Goal: Complete application form

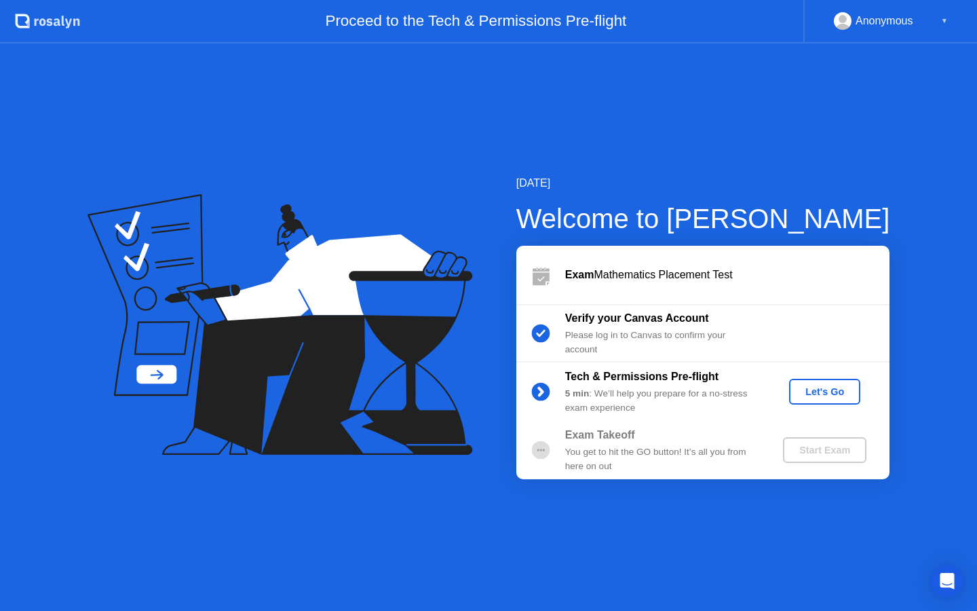
click at [830, 388] on div "Let's Go" at bounding box center [825, 391] width 60 height 11
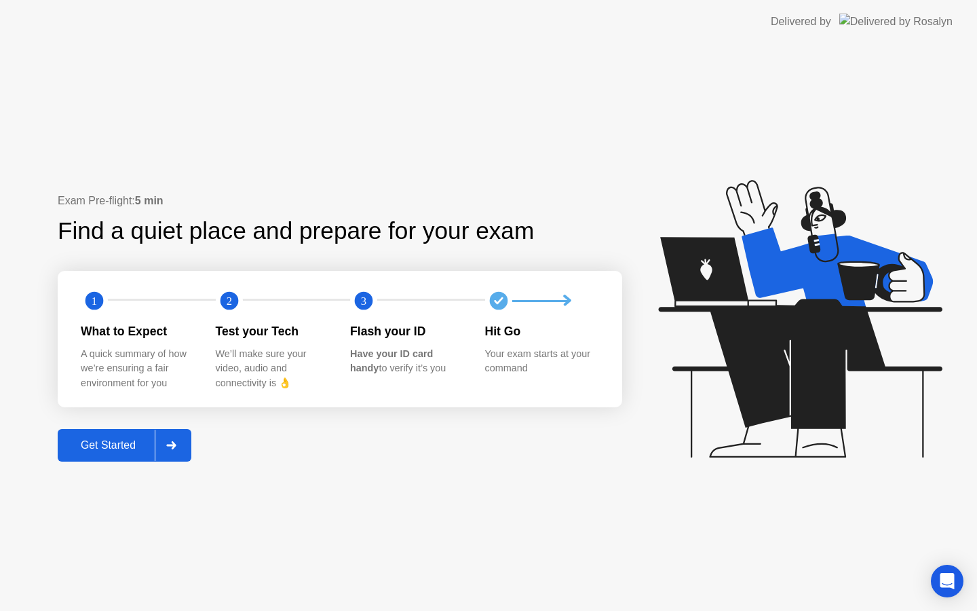
click at [126, 450] on div "Get Started" at bounding box center [108, 445] width 93 height 12
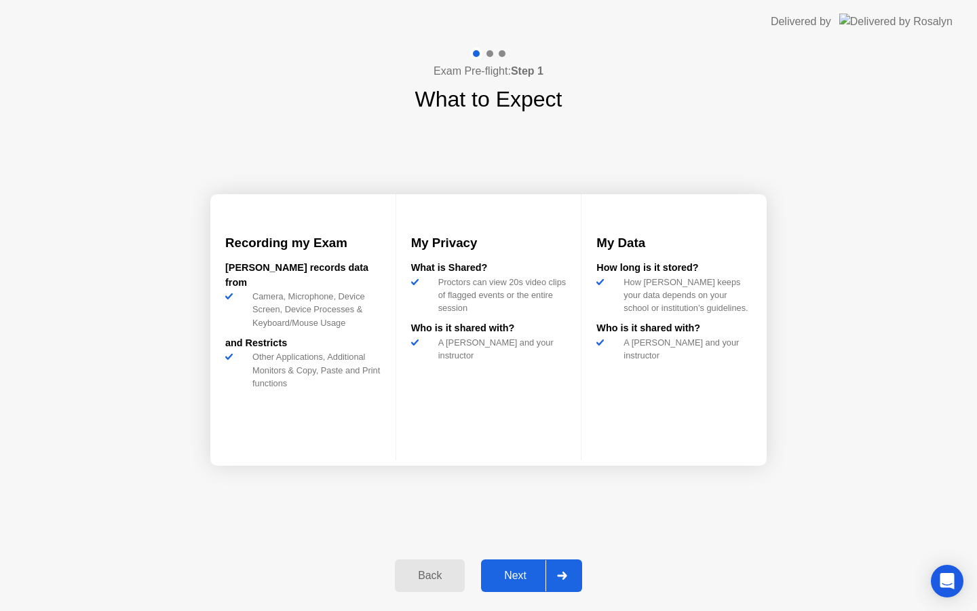
click at [513, 578] on div "Next" at bounding box center [515, 575] width 60 height 12
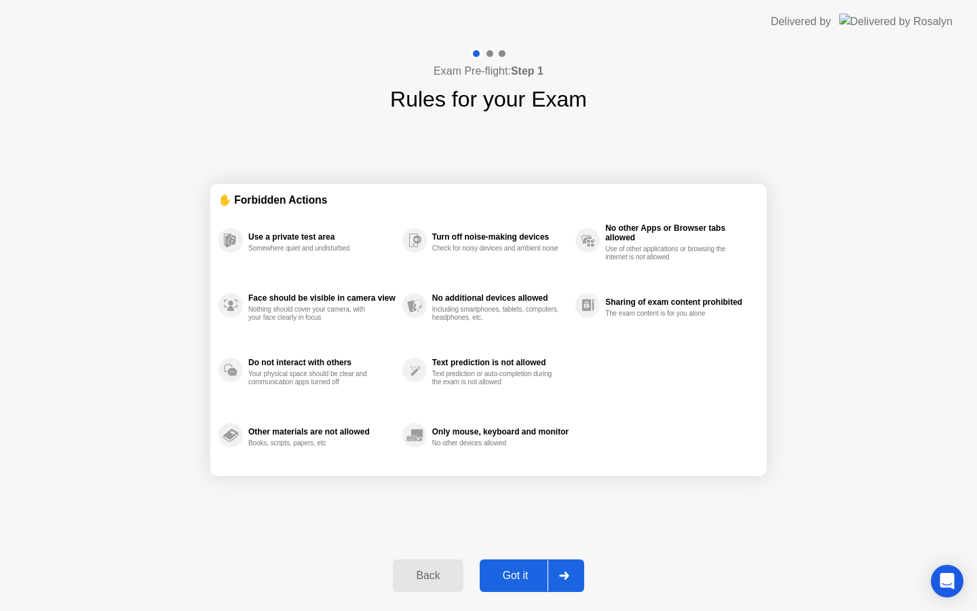
click at [531, 556] on div "Back Got it" at bounding box center [488, 575] width 207 height 62
click at [518, 579] on div "Got it" at bounding box center [516, 575] width 64 height 12
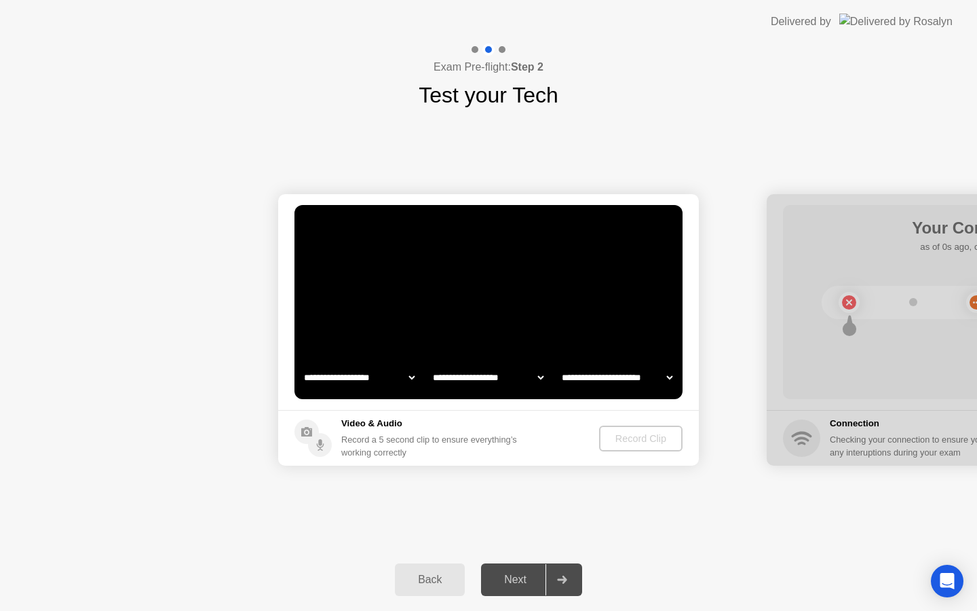
select select "**********"
select select "*******"
click at [628, 439] on div "Record Clip" at bounding box center [641, 438] width 73 height 11
click at [519, 584] on div "Next" at bounding box center [515, 579] width 60 height 12
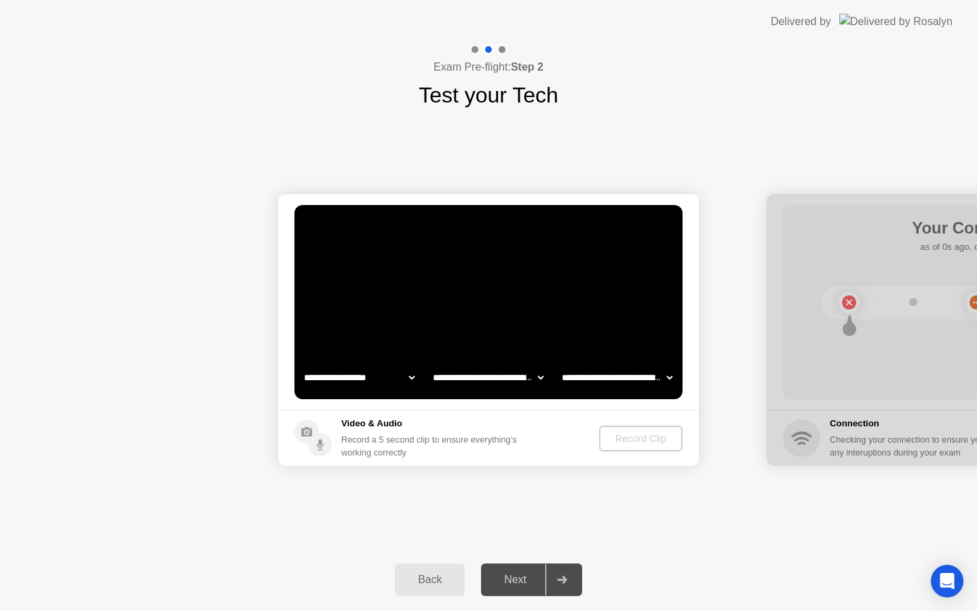
click at [519, 584] on div "Next" at bounding box center [515, 579] width 60 height 12
click at [353, 386] on select "**********" at bounding box center [359, 377] width 116 height 27
click at [514, 581] on div "Next" at bounding box center [515, 579] width 60 height 12
click at [649, 440] on div "Record Clip" at bounding box center [641, 438] width 73 height 11
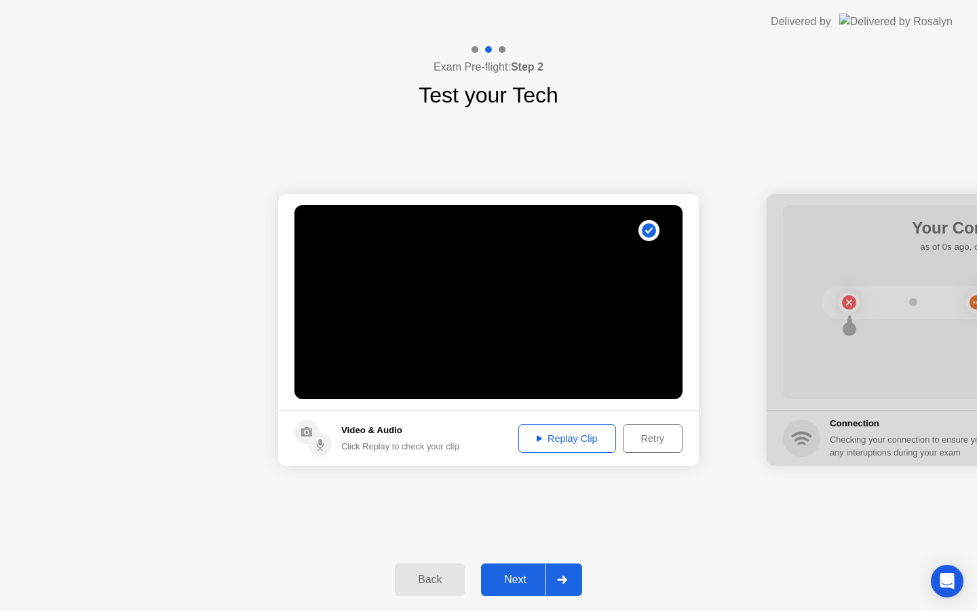
click at [563, 433] on div "Replay Clip" at bounding box center [567, 438] width 88 height 11
click at [559, 443] on div "Replay Clip" at bounding box center [567, 438] width 88 height 11
click at [515, 582] on div "Next" at bounding box center [515, 579] width 60 height 12
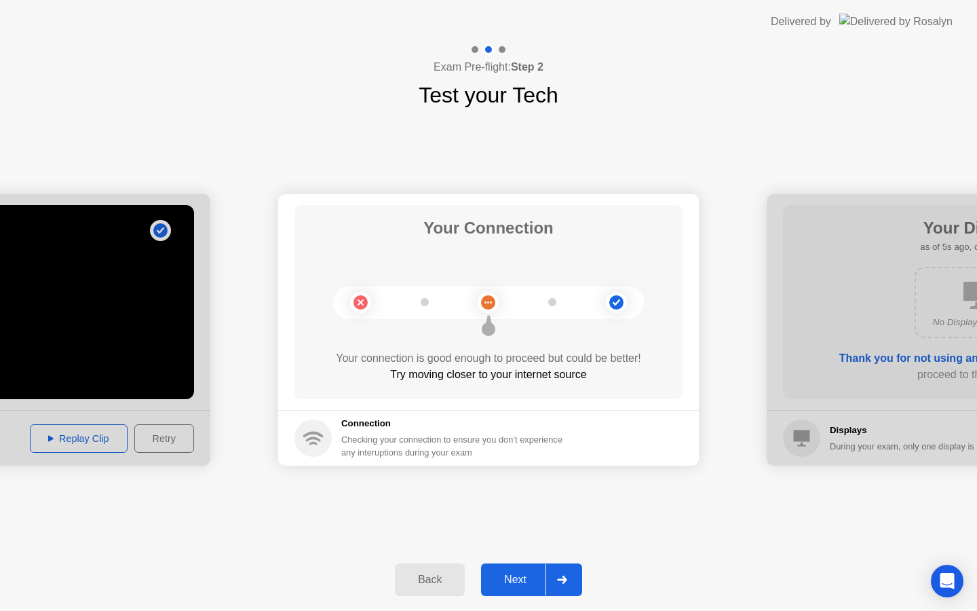
click at [519, 582] on div "Next" at bounding box center [515, 579] width 60 height 12
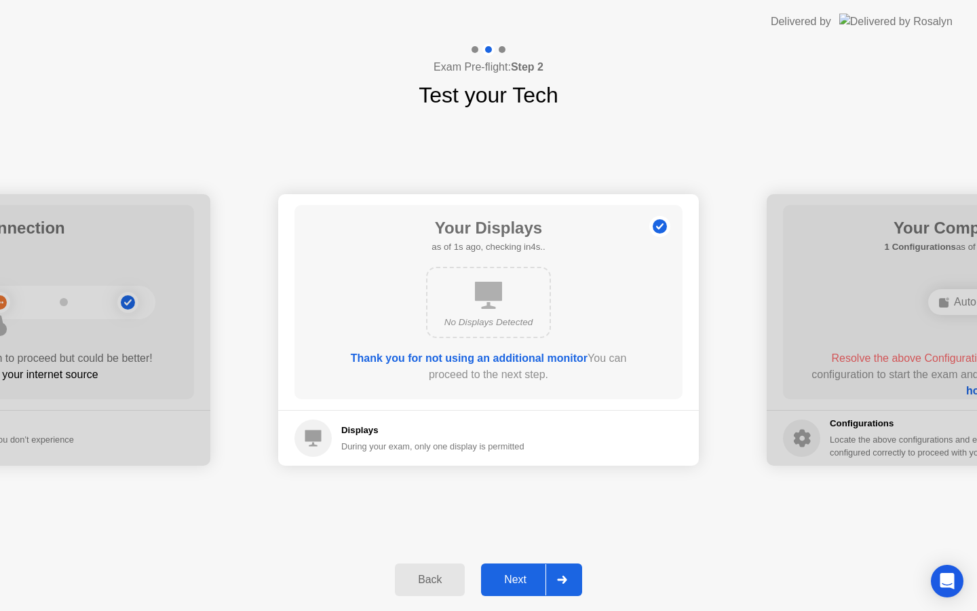
click at [518, 578] on div "Next" at bounding box center [515, 579] width 60 height 12
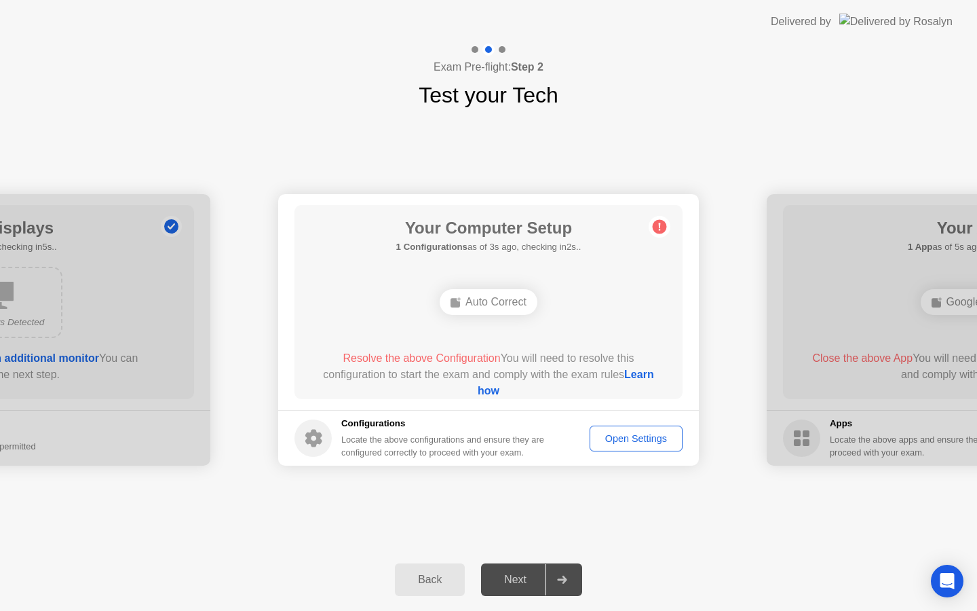
click at [650, 438] on div "Open Settings" at bounding box center [635, 438] width 83 height 11
click at [640, 441] on div "Open Settings" at bounding box center [635, 438] width 83 height 11
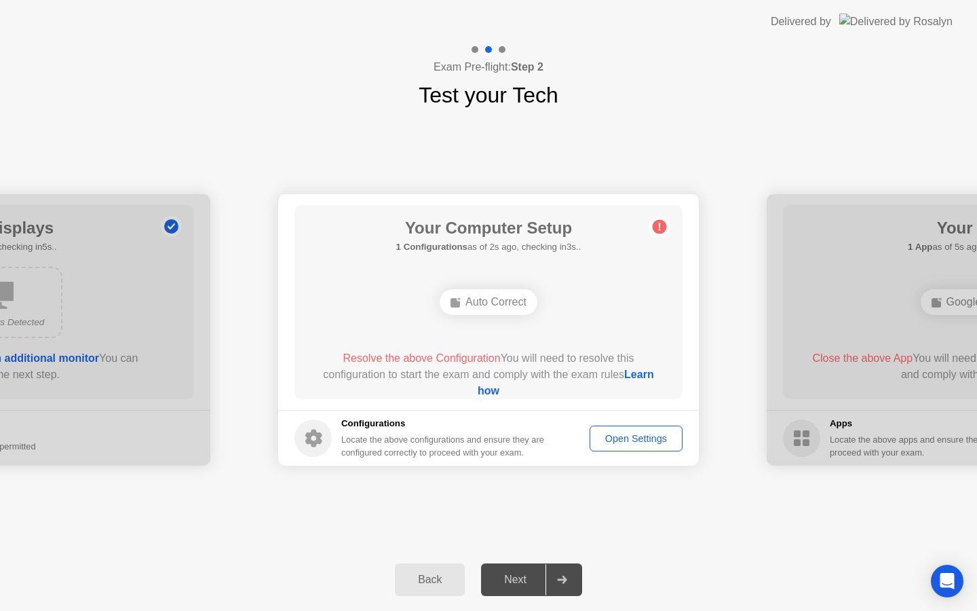
click at [640, 441] on div "Open Settings" at bounding box center [635, 438] width 83 height 11
click at [493, 389] on link "Learn how" at bounding box center [566, 382] width 176 height 28
click at [651, 443] on div "Open Settings" at bounding box center [635, 438] width 83 height 11
click at [514, 574] on div "Next" at bounding box center [515, 579] width 60 height 12
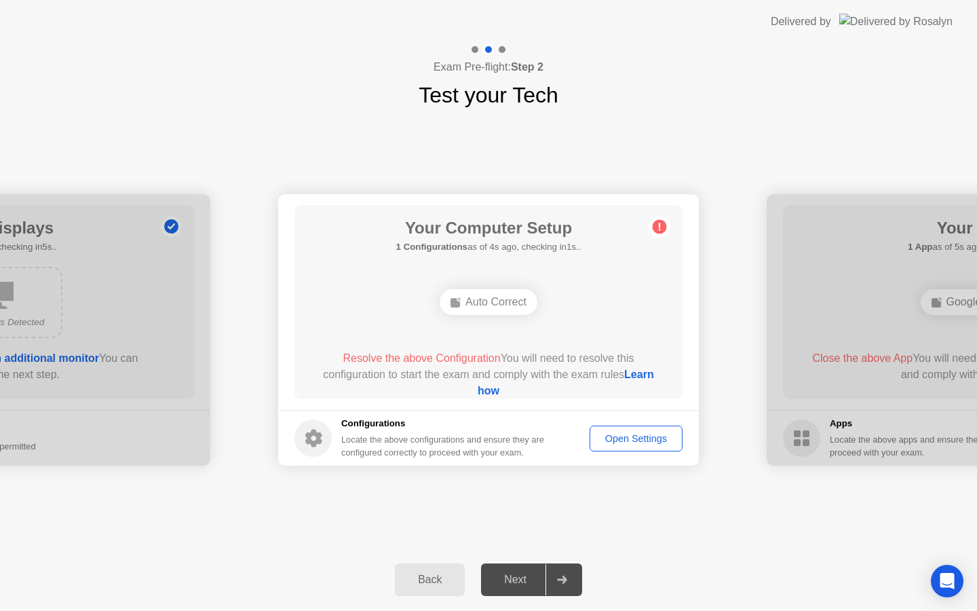
click at [514, 574] on div "Next" at bounding box center [515, 579] width 60 height 12
click at [514, 573] on div "Next" at bounding box center [515, 579] width 60 height 12
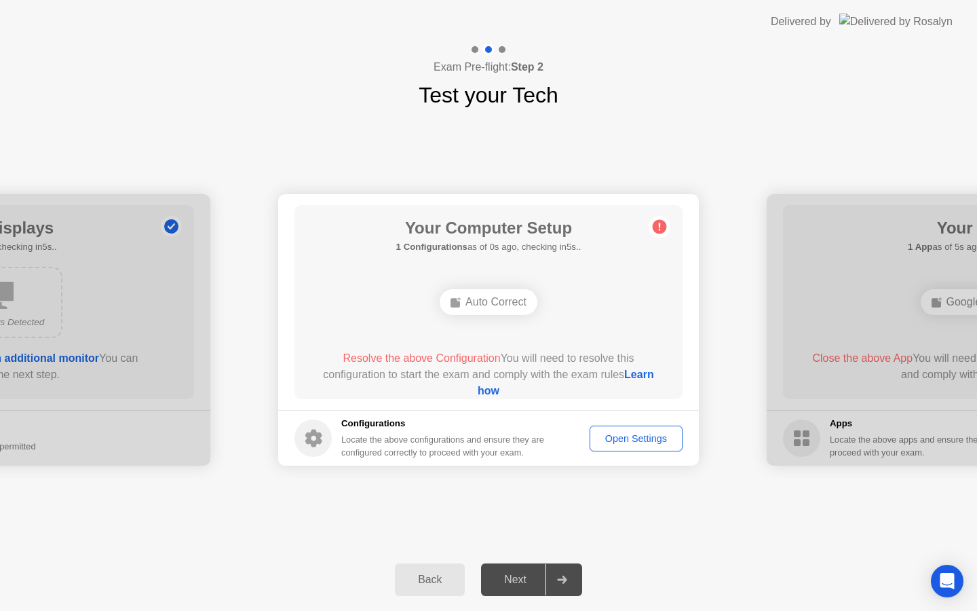
click at [514, 573] on div "Next" at bounding box center [515, 579] width 60 height 12
click at [507, 586] on div "Next" at bounding box center [515, 579] width 60 height 12
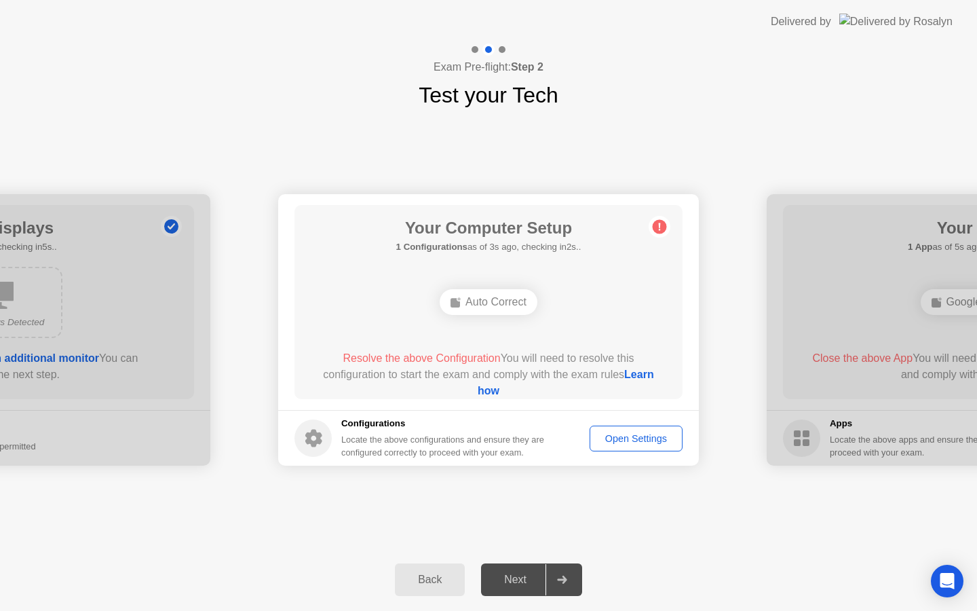
click at [507, 586] on div "Next" at bounding box center [515, 579] width 60 height 12
click at [516, 586] on div "Next" at bounding box center [515, 579] width 60 height 12
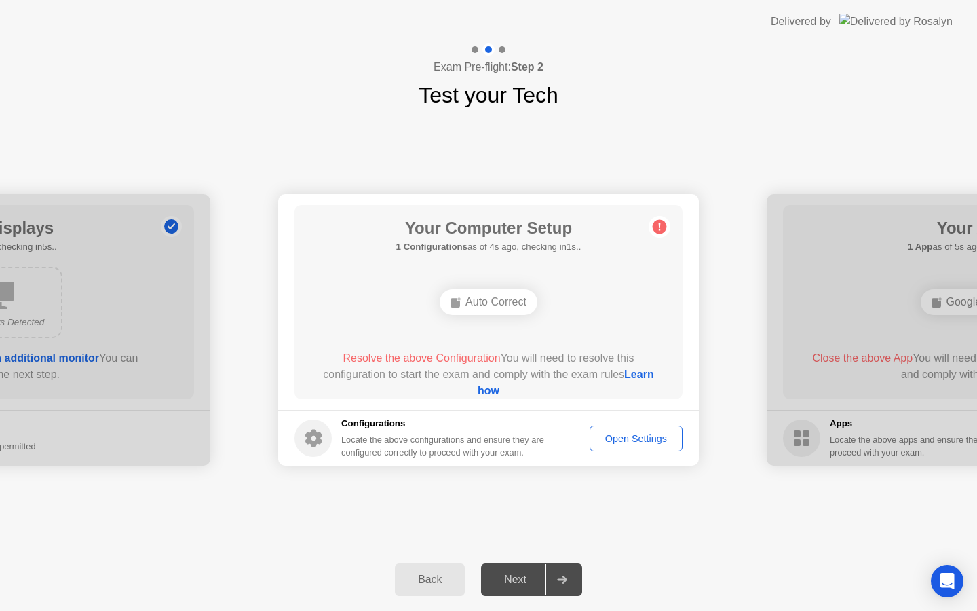
click at [516, 586] on div "Next" at bounding box center [515, 579] width 60 height 12
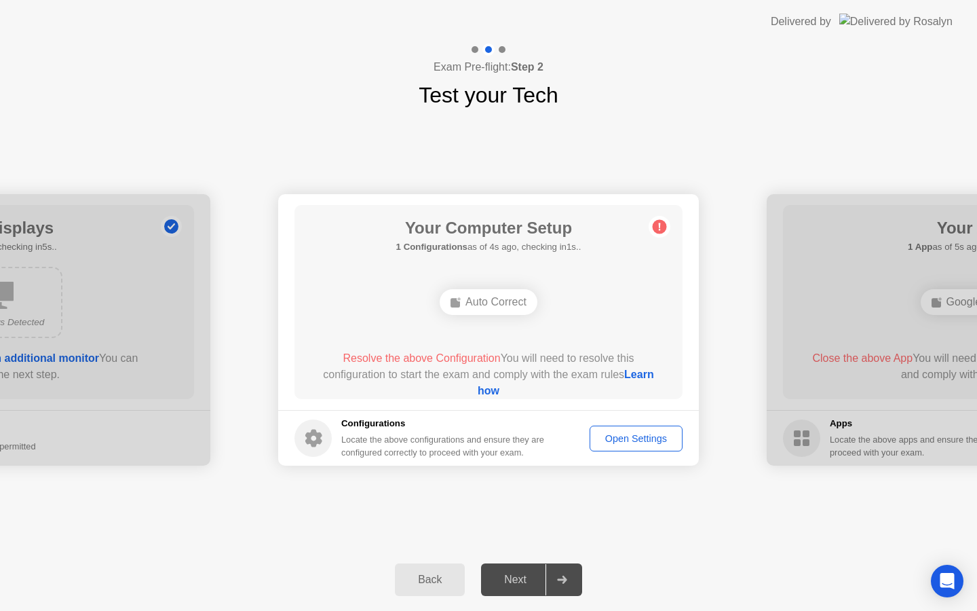
click at [519, 583] on div "Next" at bounding box center [515, 579] width 60 height 12
click at [563, 575] on icon at bounding box center [562, 579] width 10 height 8
click at [473, 303] on div "Auto Correct" at bounding box center [489, 302] width 98 height 26
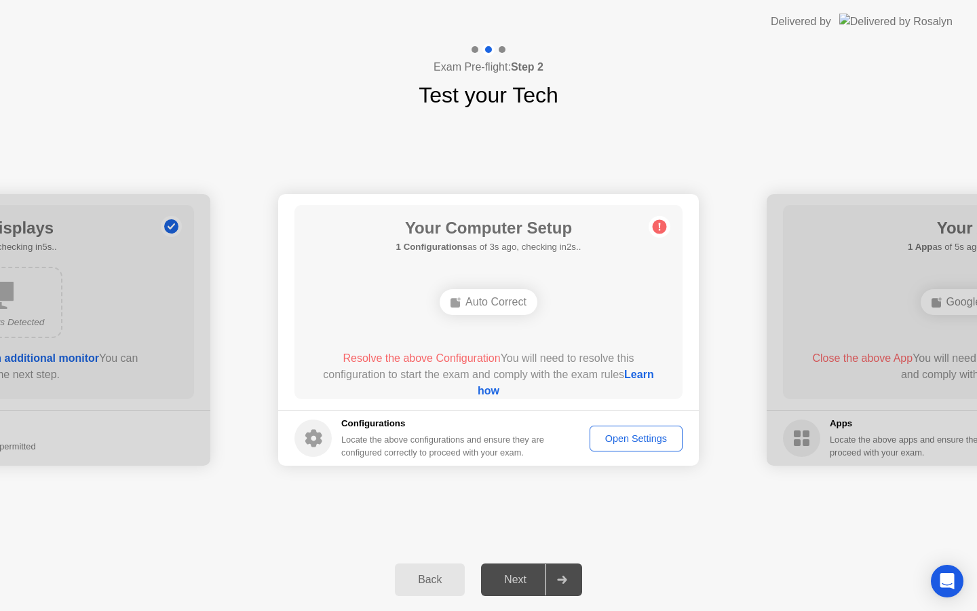
click at [473, 303] on div "Auto Correct" at bounding box center [489, 302] width 98 height 26
click at [685, 510] on div "**********" at bounding box center [488, 329] width 977 height 437
click at [516, 583] on div "Next" at bounding box center [515, 579] width 60 height 12
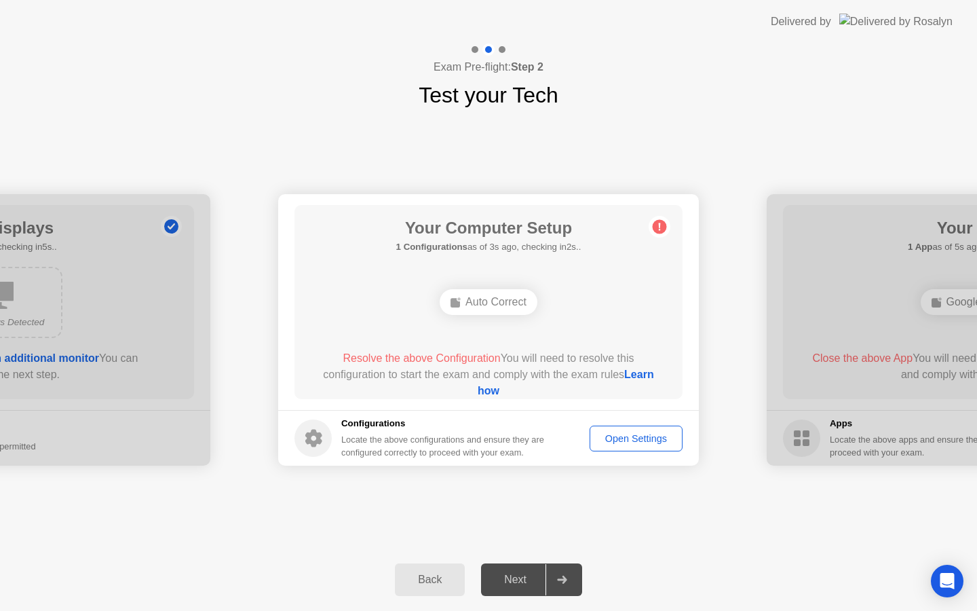
click at [516, 583] on div "Next" at bounding box center [515, 579] width 60 height 12
click at [506, 391] on link "Learn how" at bounding box center [566, 382] width 176 height 28
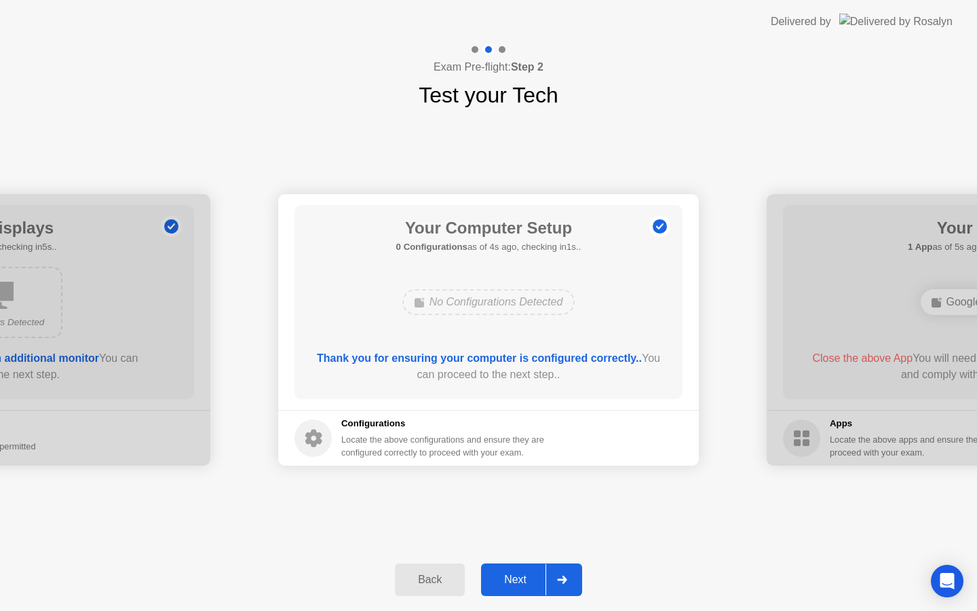
click at [506, 581] on div "Next" at bounding box center [515, 579] width 60 height 12
click at [518, 578] on div "Next" at bounding box center [515, 579] width 60 height 12
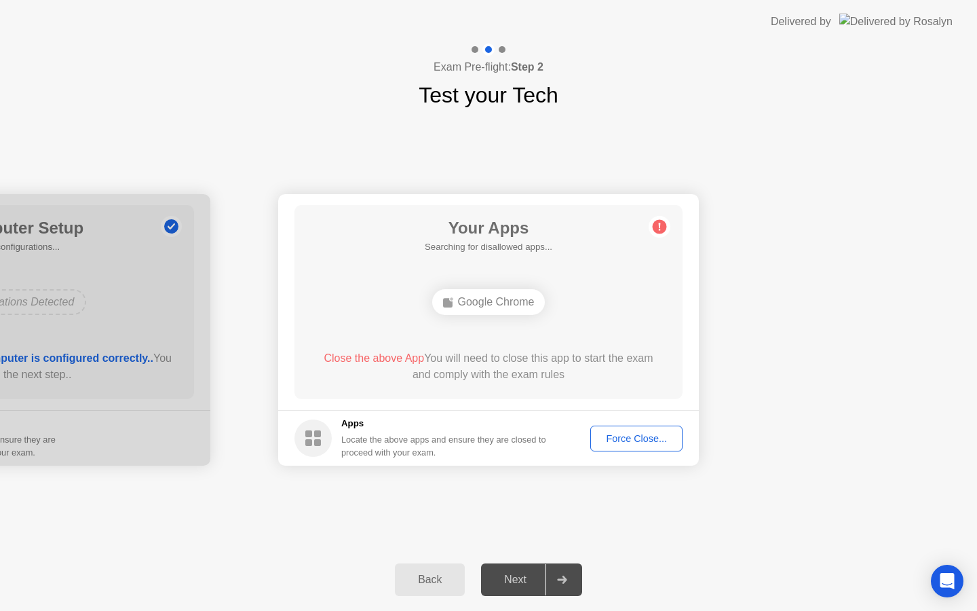
click at [518, 578] on div "Next" at bounding box center [515, 579] width 60 height 12
click at [634, 437] on div "Force Close..." at bounding box center [636, 438] width 83 height 11
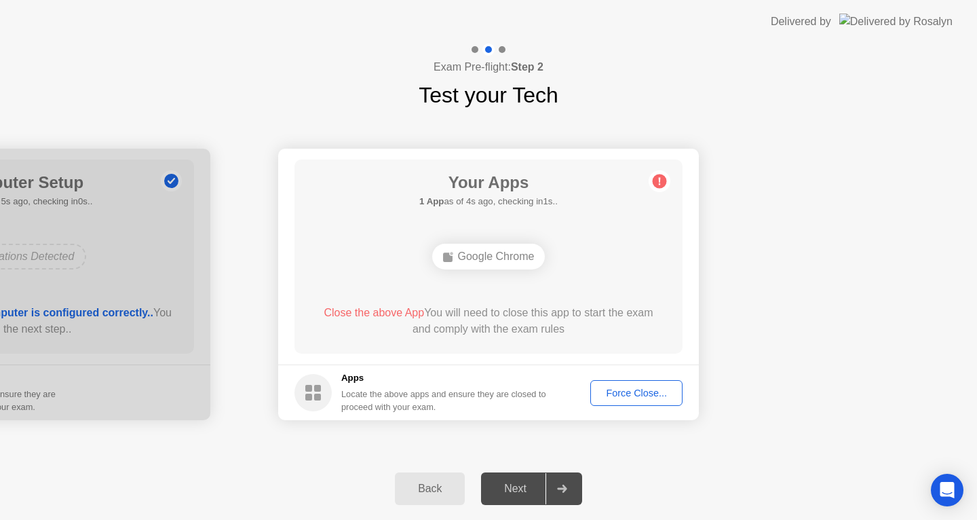
click at [638, 390] on div "Force Close..." at bounding box center [636, 392] width 83 height 11
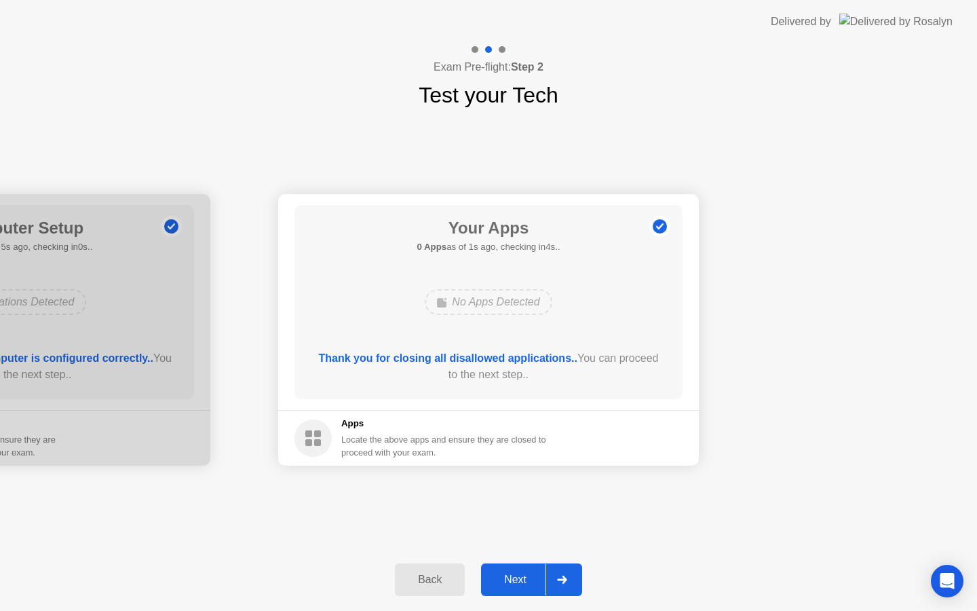
click at [510, 575] on div "Next" at bounding box center [515, 579] width 60 height 12
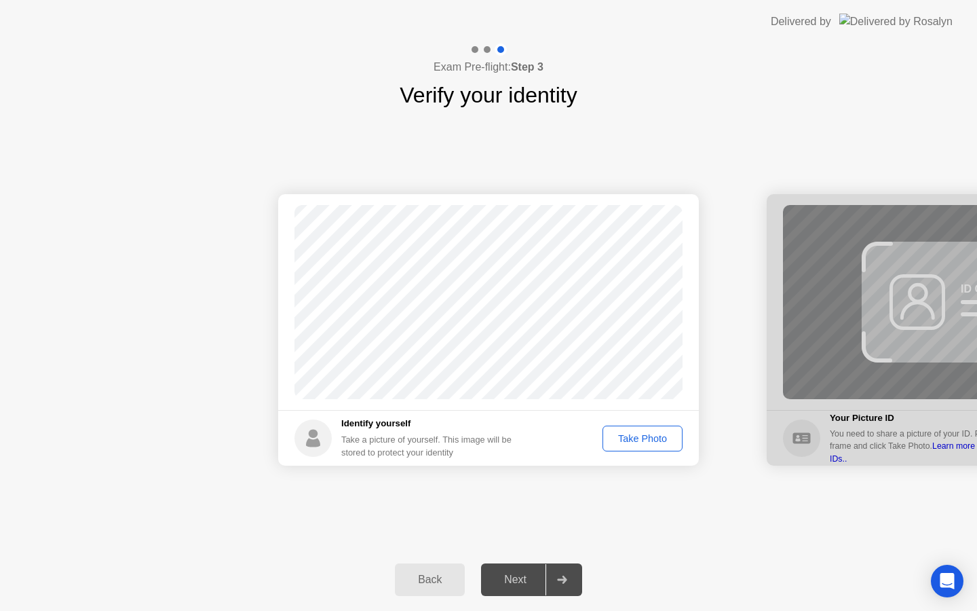
click at [650, 436] on div "Take Photo" at bounding box center [642, 438] width 71 height 11
